Goal: Information Seeking & Learning: Learn about a topic

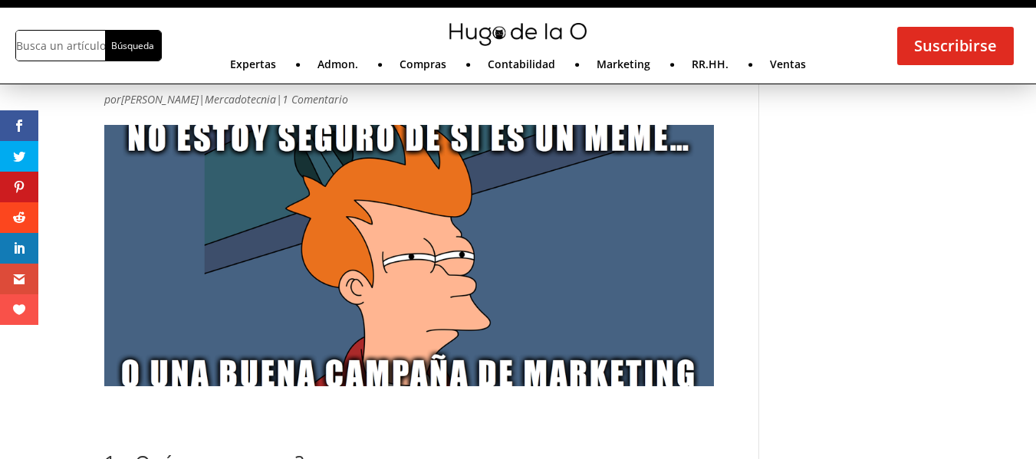
scroll to position [112, 0]
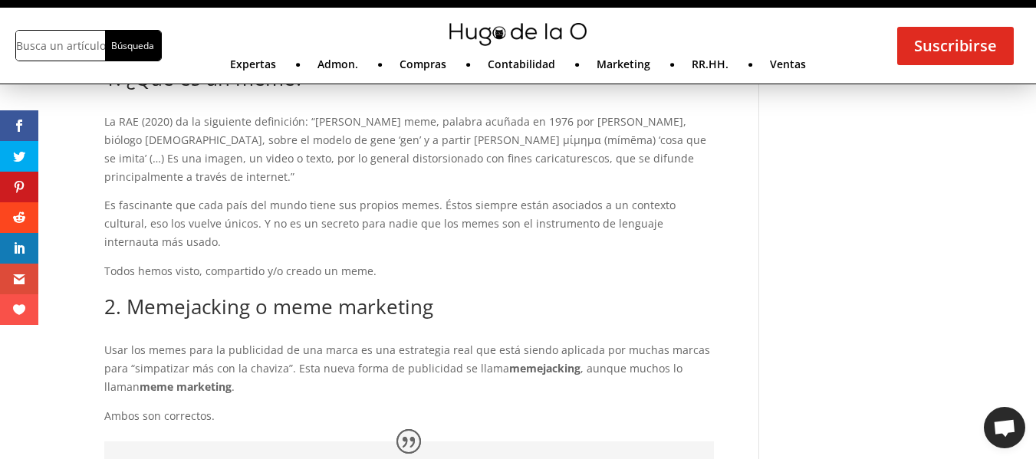
scroll to position [532, 0]
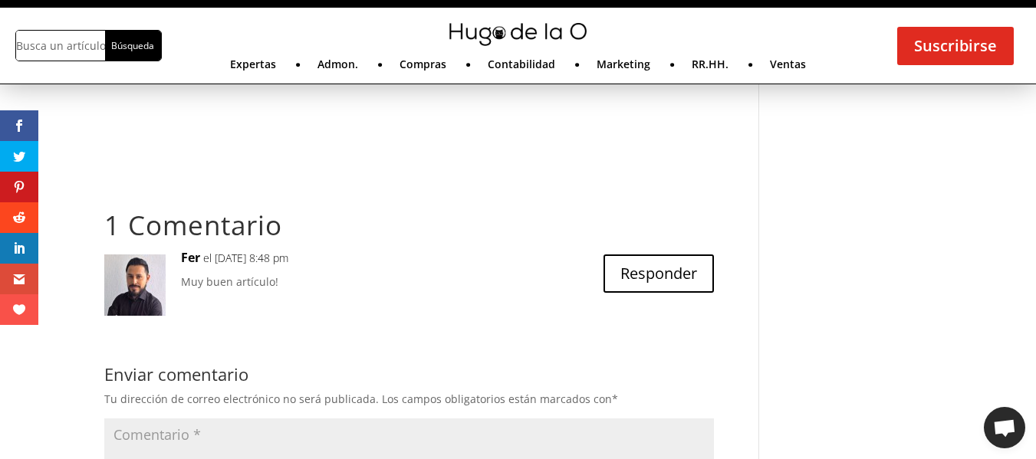
scroll to position [3759, 0]
